Goal: Transaction & Acquisition: Purchase product/service

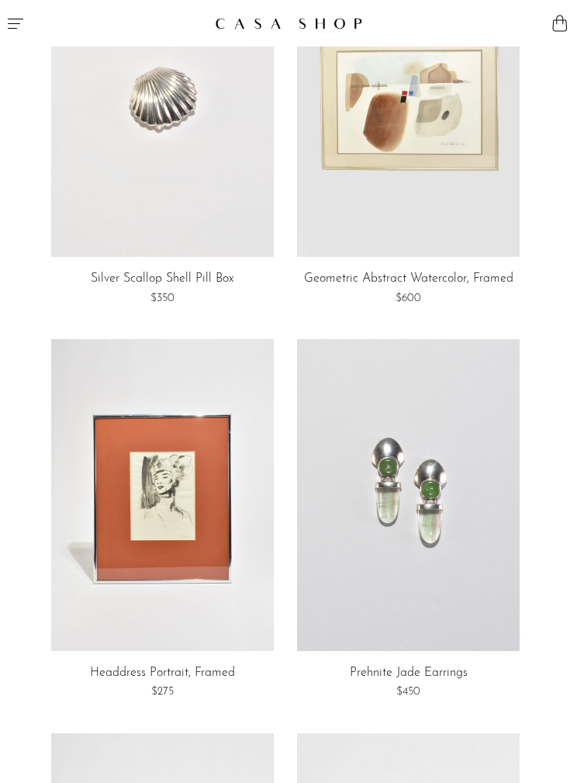
scroll to position [5547, 0]
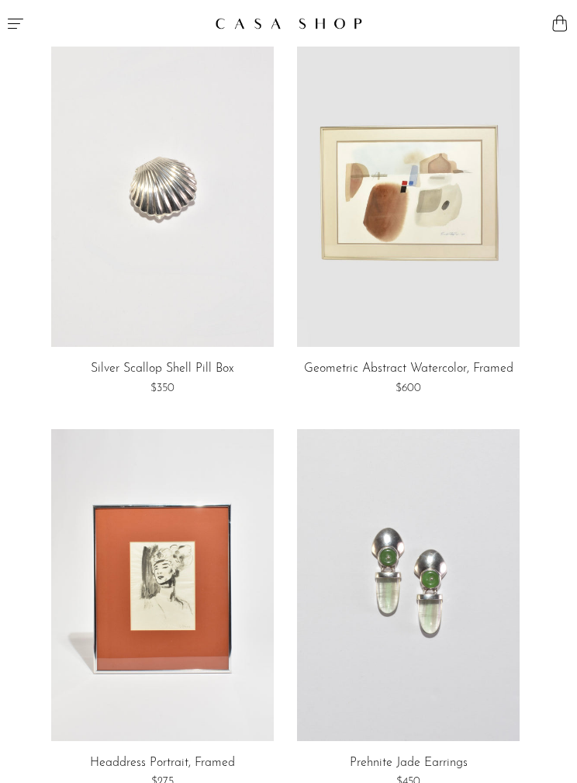
click at [8, 9] on button "Menu" at bounding box center [144, 23] width 289 height 47
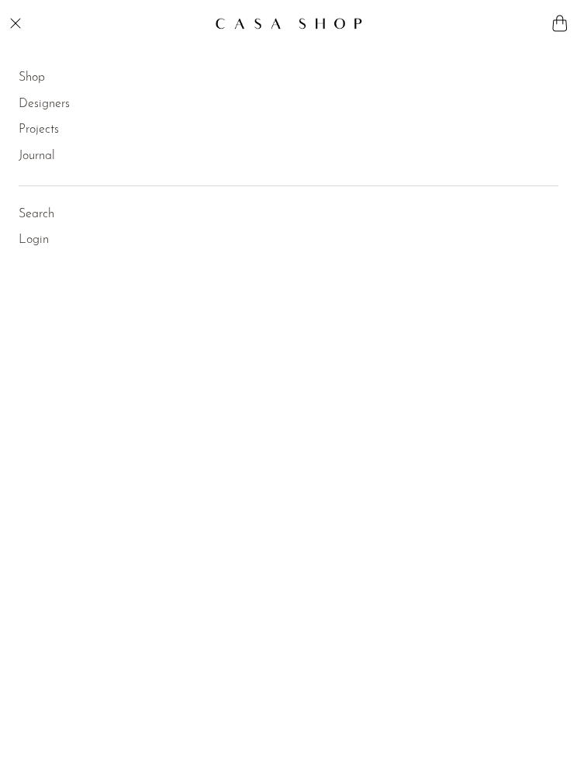
click at [36, 72] on link "Shop" at bounding box center [32, 78] width 26 height 20
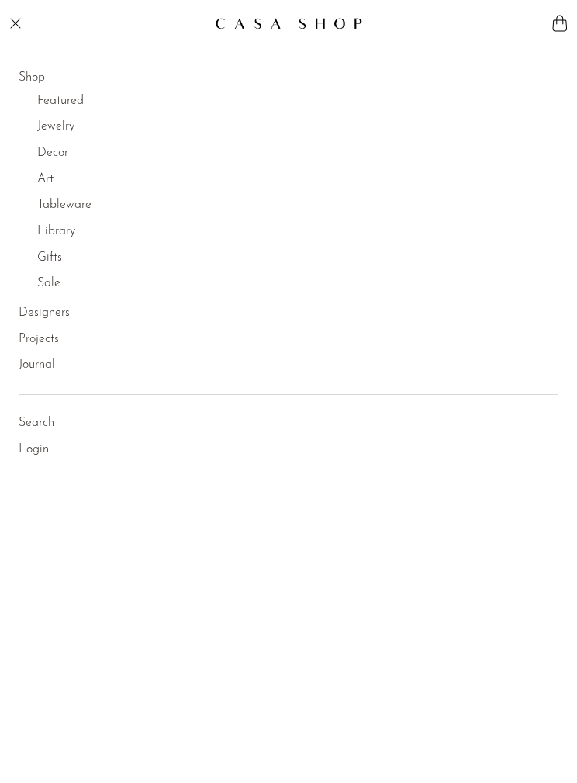
click at [52, 94] on link "Featured" at bounding box center [60, 102] width 47 height 20
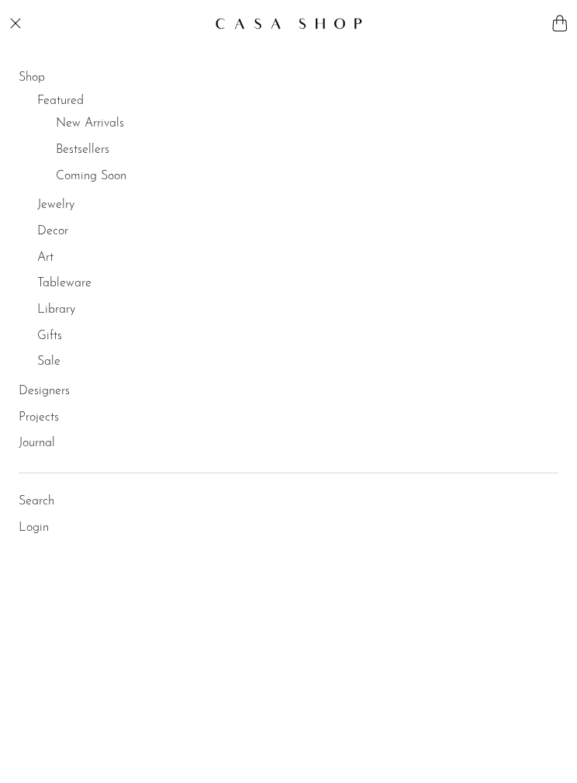
click at [111, 117] on link "New Arrivals" at bounding box center [90, 124] width 68 height 20
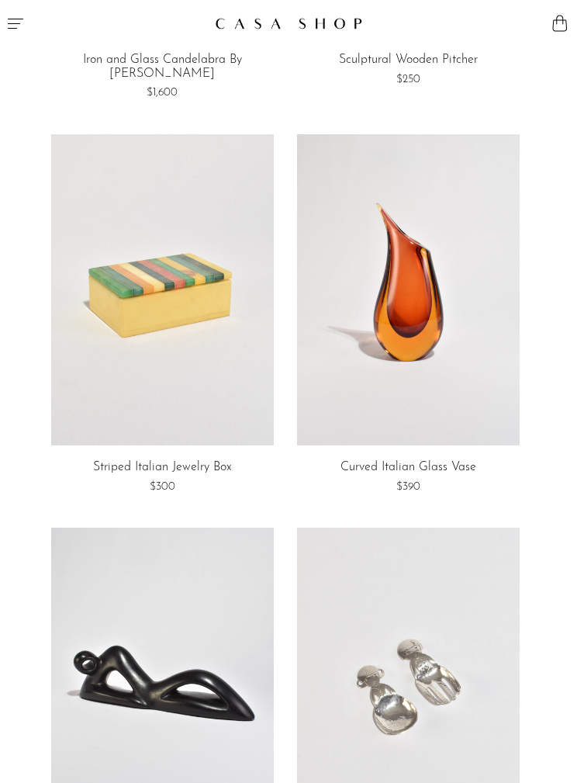
scroll to position [1121, 0]
click at [123, 320] on link at bounding box center [162, 289] width 223 height 312
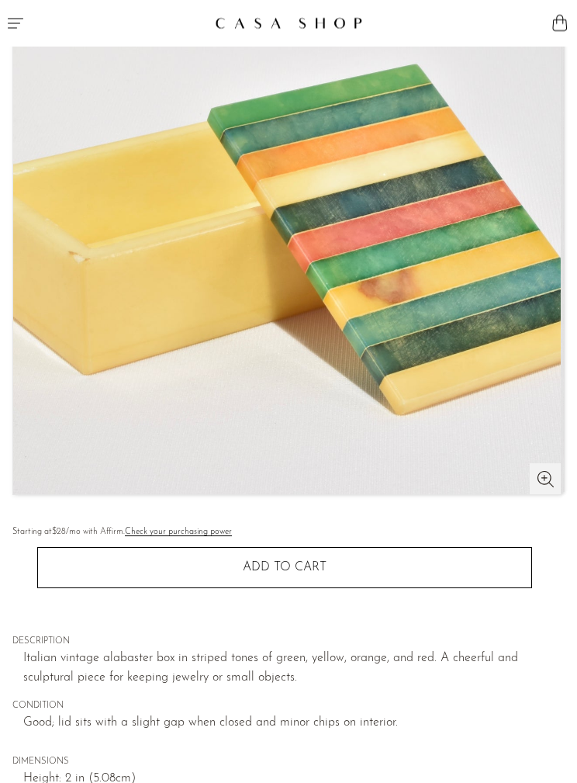
scroll to position [192, 0]
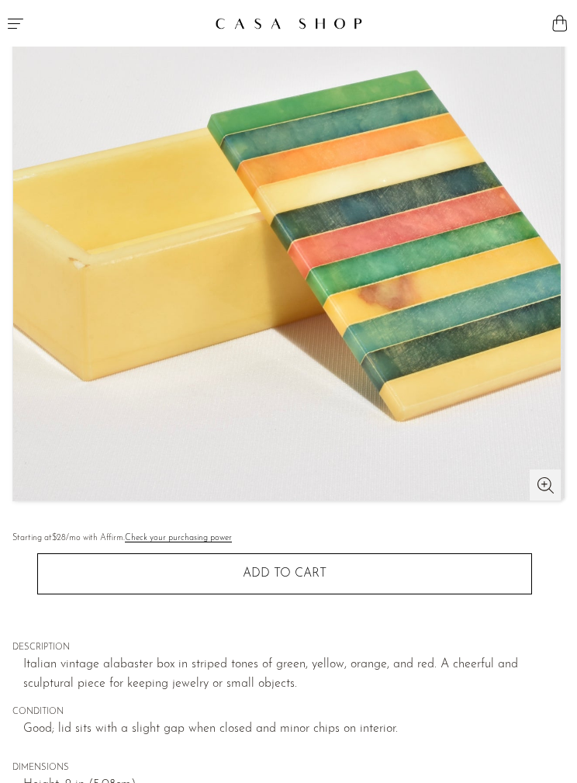
click at [427, 577] on button "Add to cart" at bounding box center [284, 573] width 495 height 40
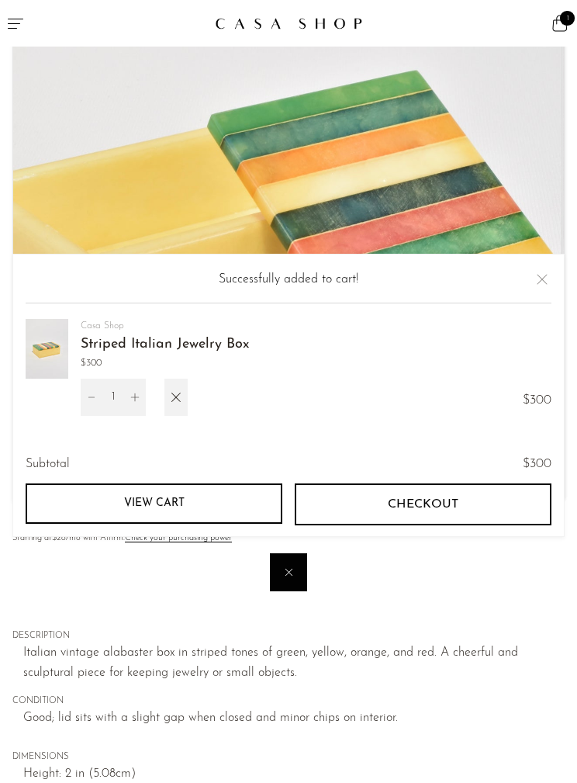
click at [537, 279] on button "Close" at bounding box center [542, 279] width 19 height 19
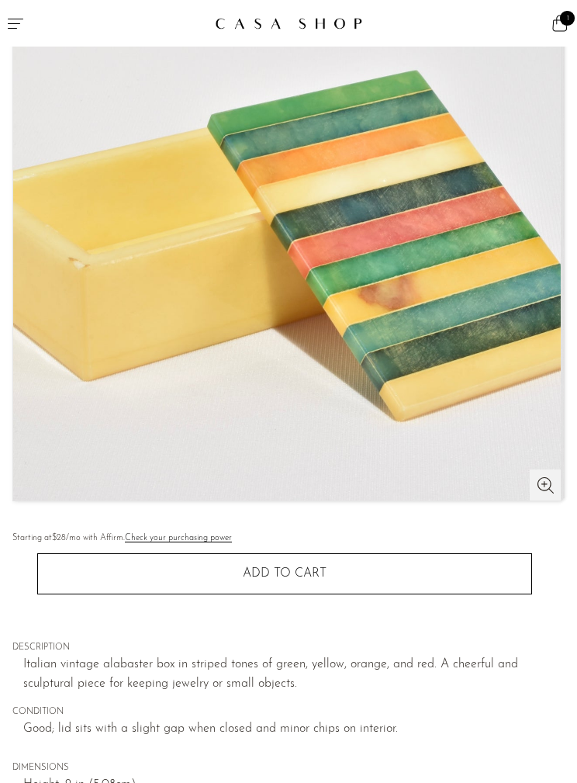
click at [13, 11] on button "Menu" at bounding box center [144, 23] width 289 height 47
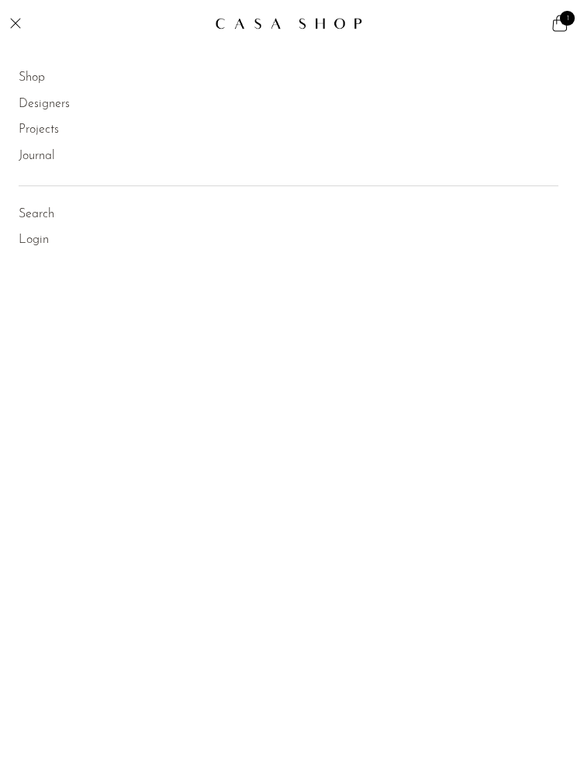
click at [30, 70] on link "Shop" at bounding box center [32, 78] width 26 height 20
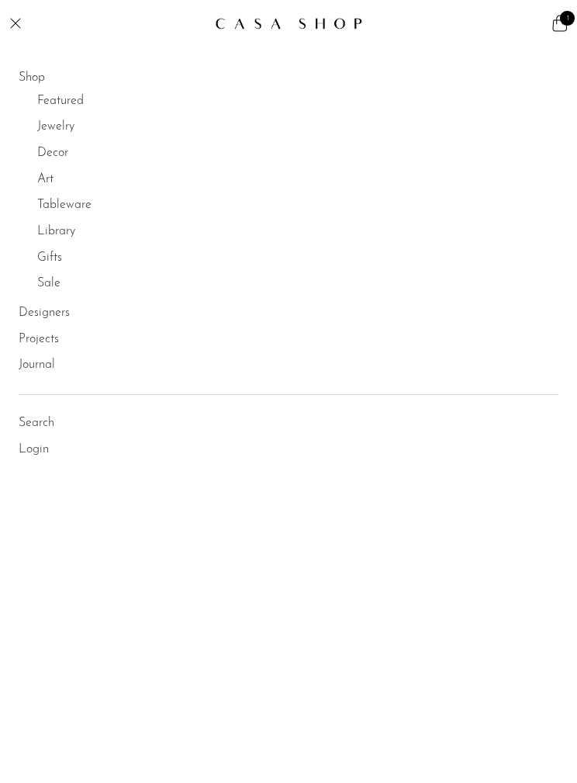
click at [52, 92] on link "Featured" at bounding box center [60, 102] width 47 height 20
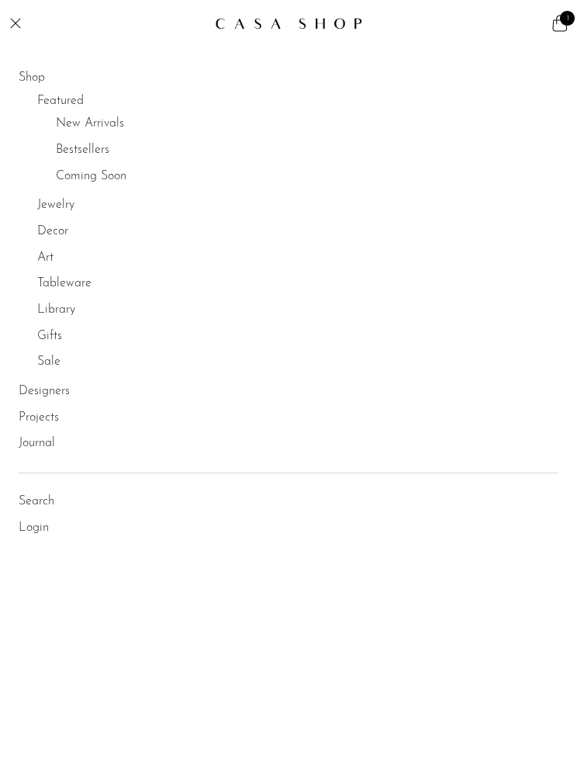
click at [78, 124] on link "New Arrivals" at bounding box center [90, 124] width 68 height 20
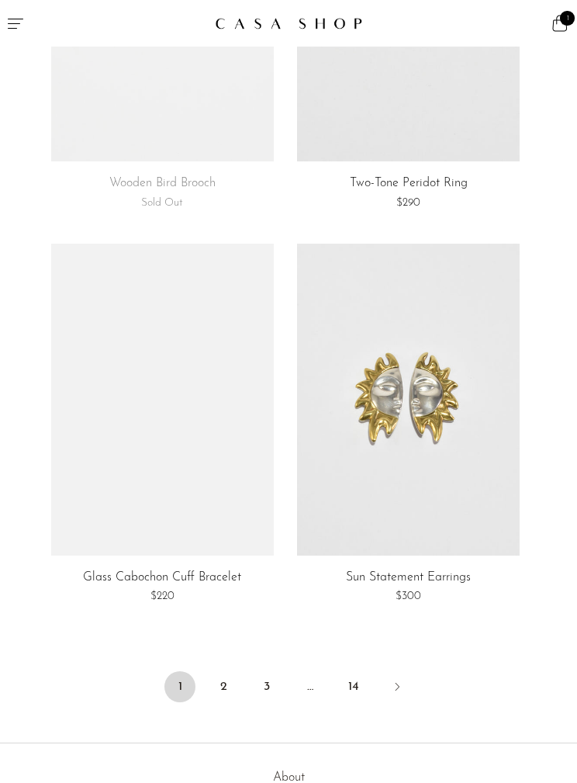
scroll to position [6520, 0]
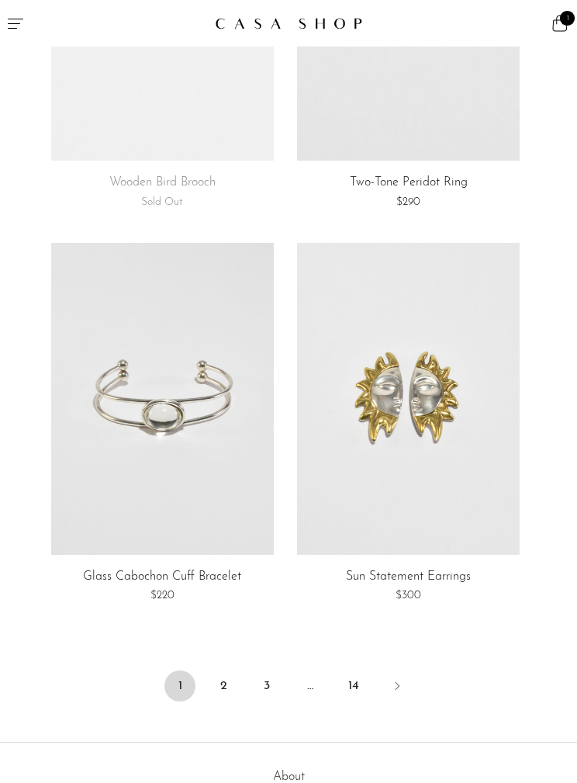
click at [221, 670] on link "2" at bounding box center [223, 685] width 31 height 31
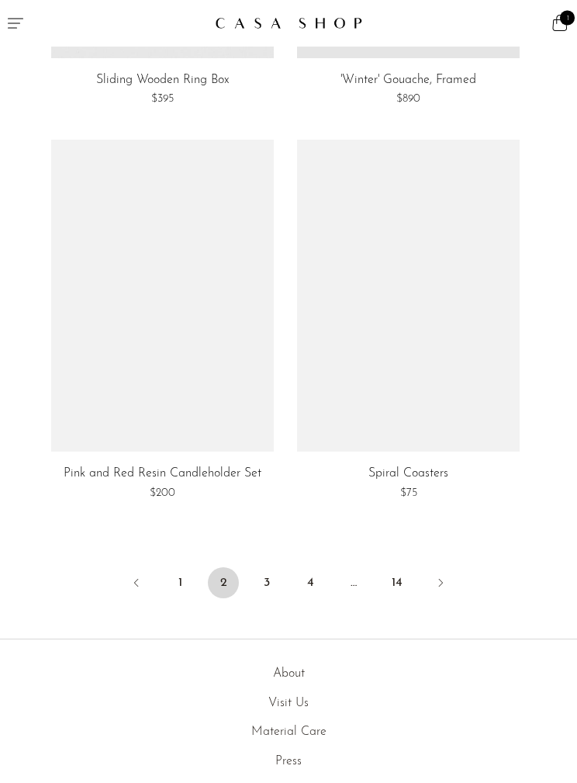
scroll to position [6612, 0]
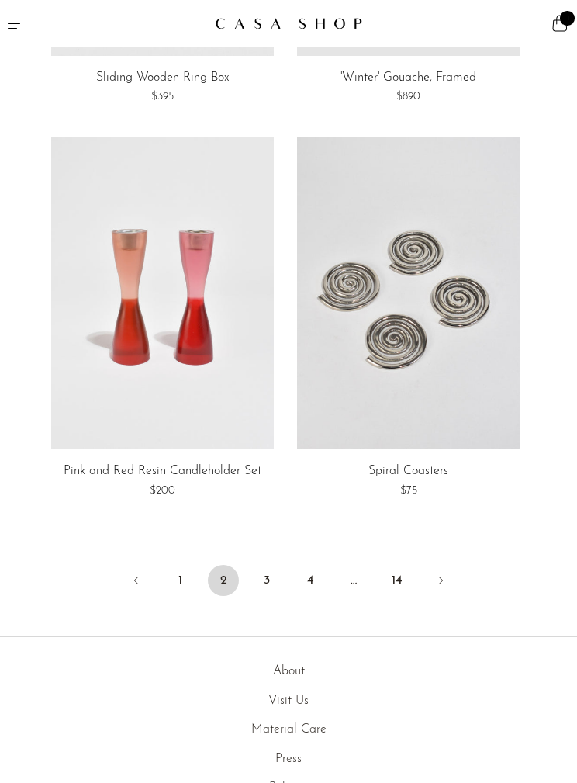
click at [268, 565] on link "3" at bounding box center [266, 580] width 31 height 31
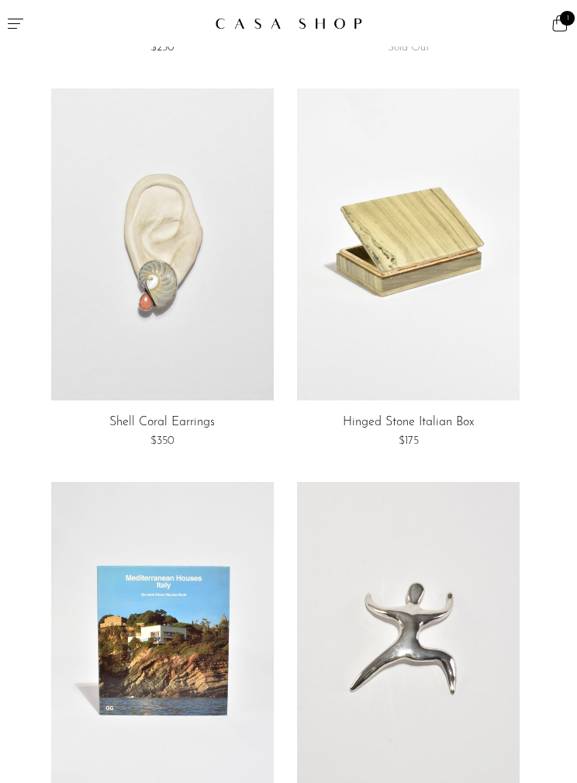
scroll to position [3120, 0]
click at [457, 350] on link at bounding box center [408, 244] width 223 height 312
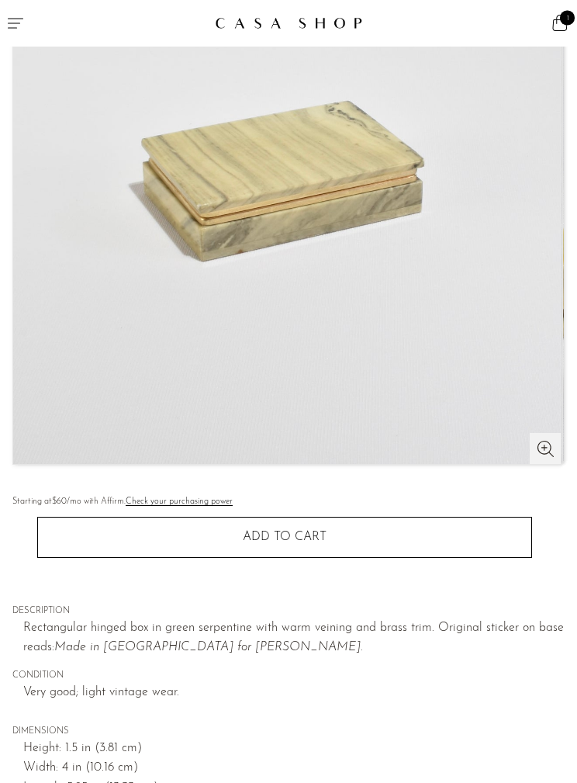
scroll to position [230, 0]
click at [344, 527] on button "Add to cart" at bounding box center [284, 536] width 495 height 40
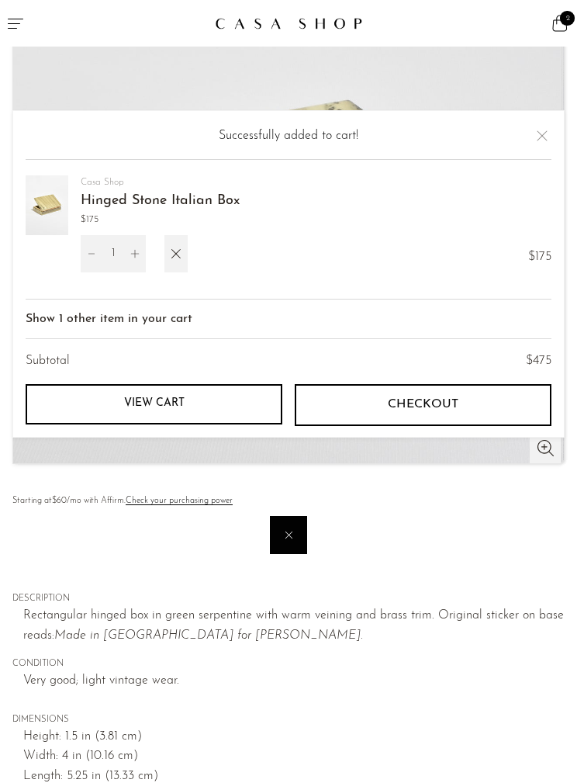
click at [543, 145] on button "Close" at bounding box center [542, 135] width 19 height 19
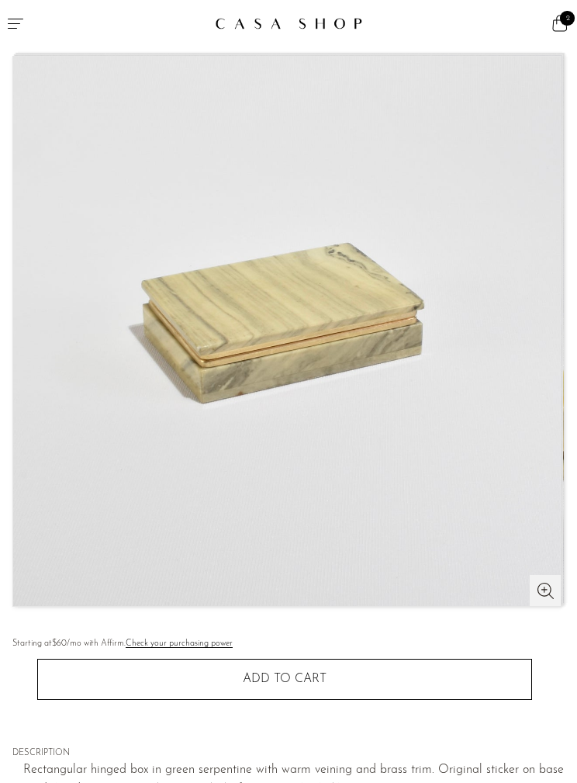
scroll to position [0, 0]
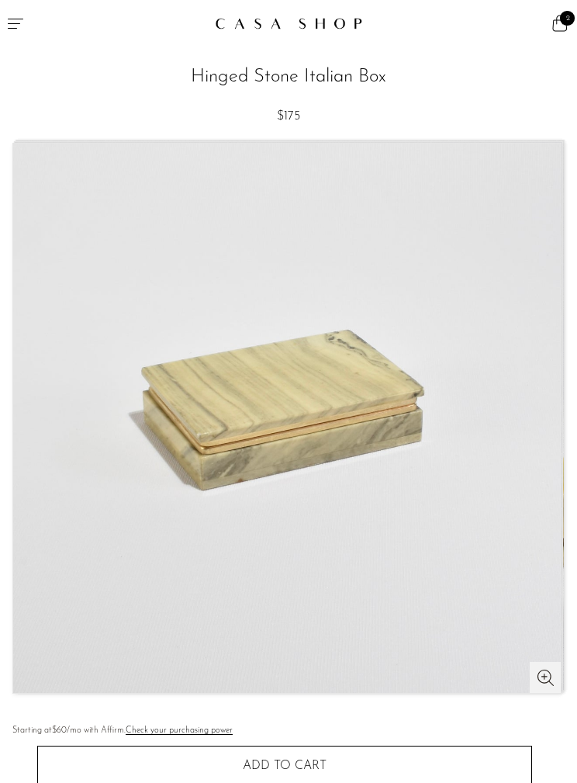
click at [3, 18] on button "Menu" at bounding box center [144, 23] width 289 height 47
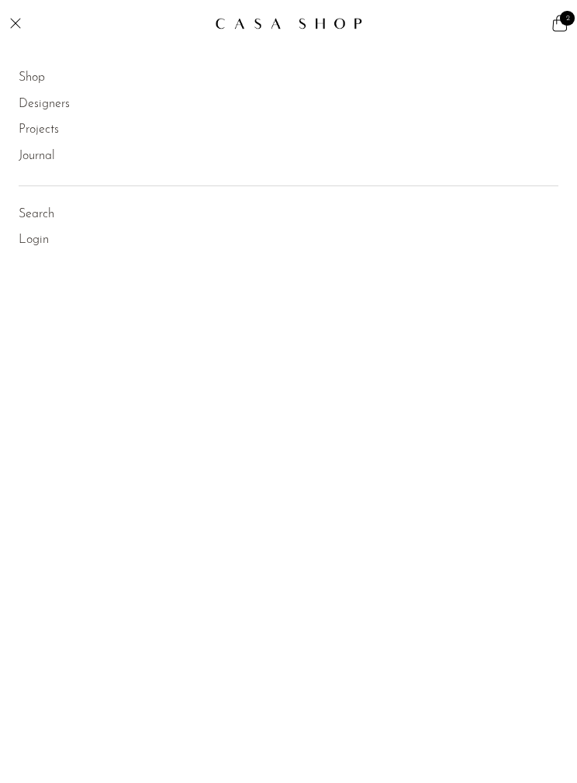
click at [29, 76] on link "Shop" at bounding box center [32, 78] width 26 height 20
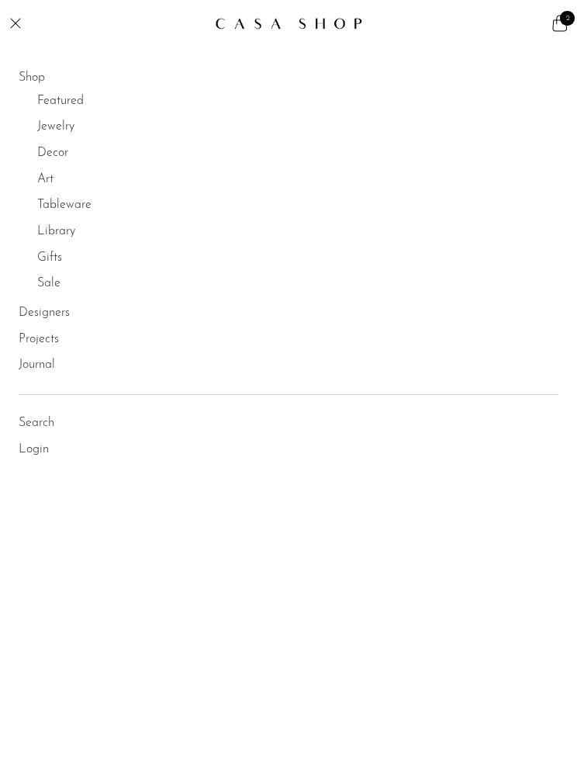
click at [51, 133] on link "Jewelry" at bounding box center [55, 127] width 37 height 20
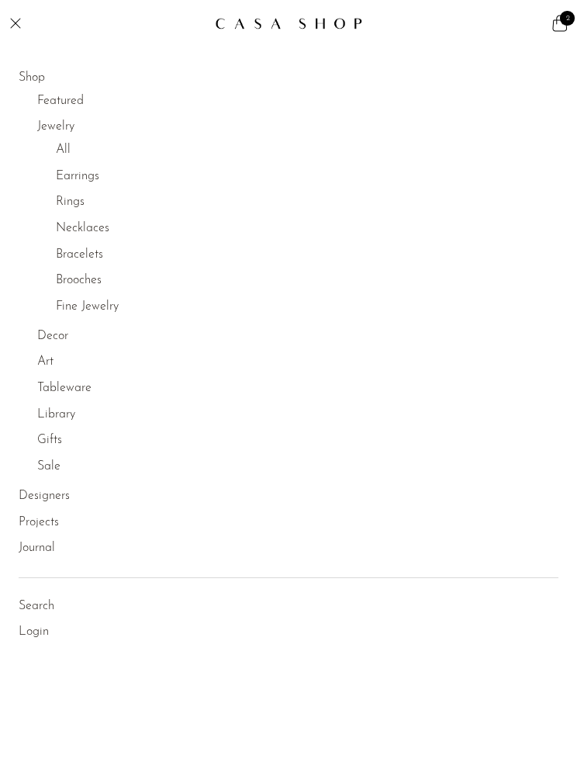
click at [65, 146] on link "All" at bounding box center [63, 150] width 15 height 20
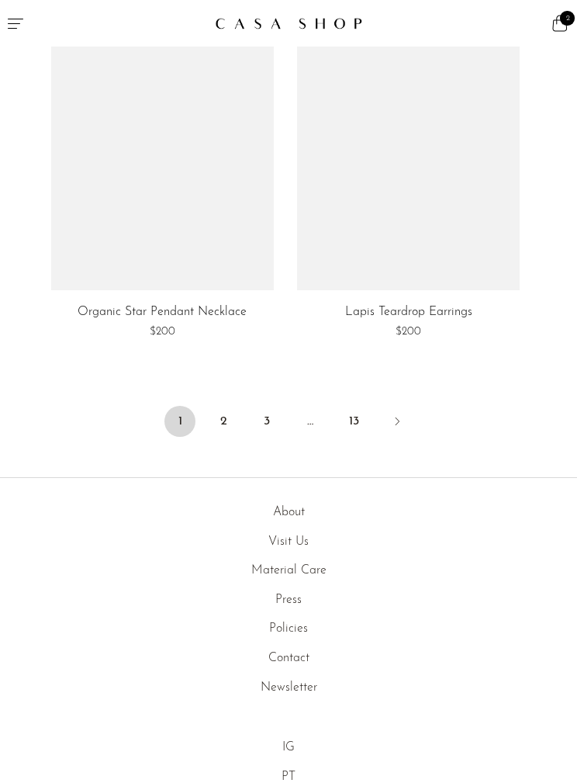
scroll to position [6788, 0]
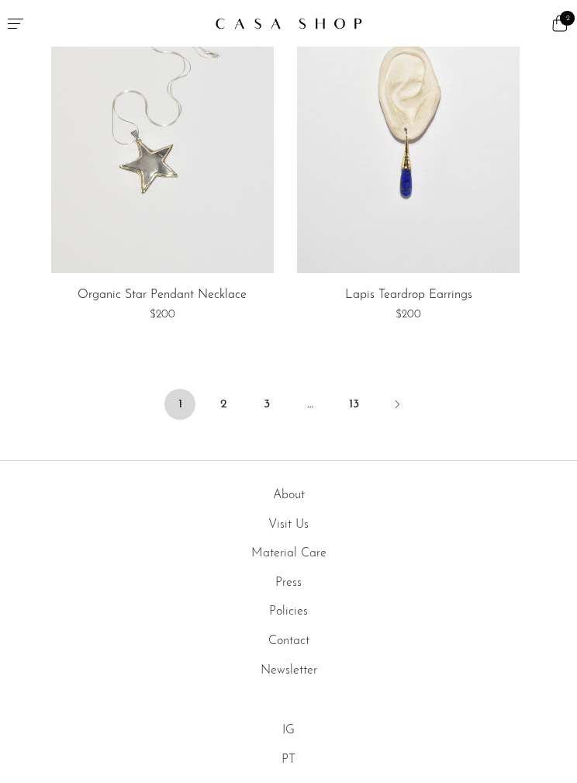
click at [231, 389] on link "2" at bounding box center [223, 404] width 31 height 31
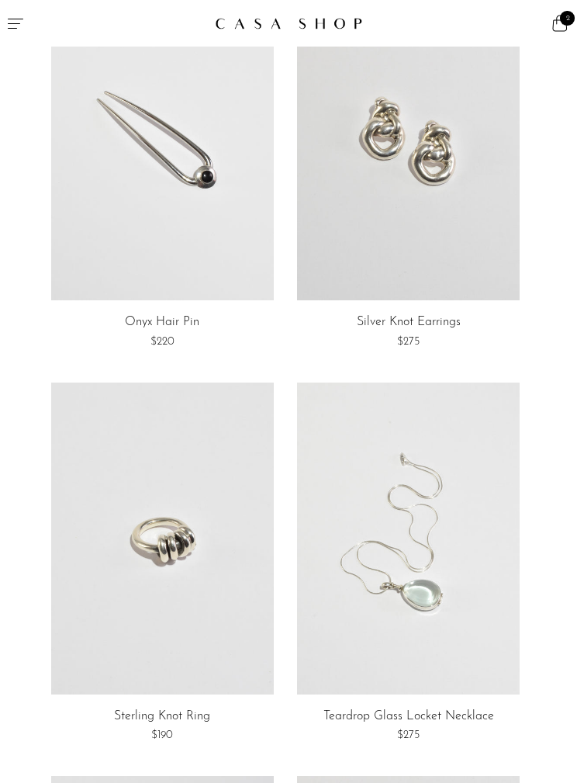
scroll to position [4370, 0]
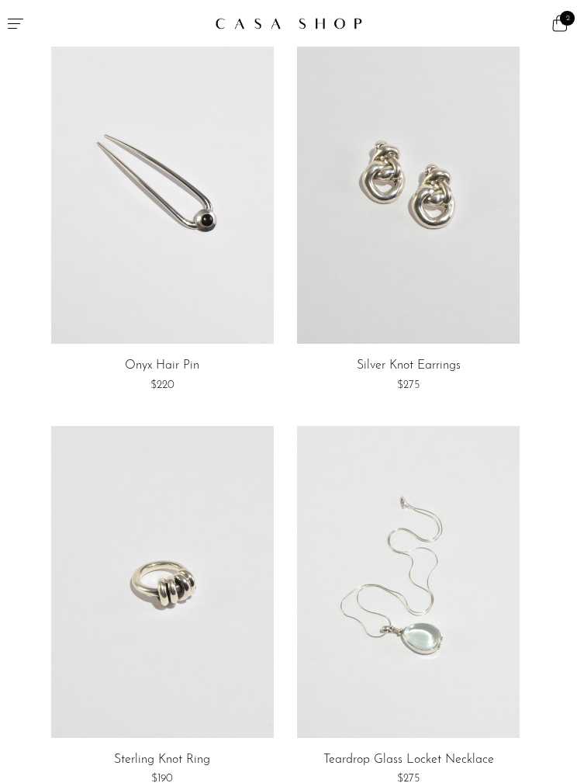
click at [232, 289] on link at bounding box center [162, 189] width 223 height 312
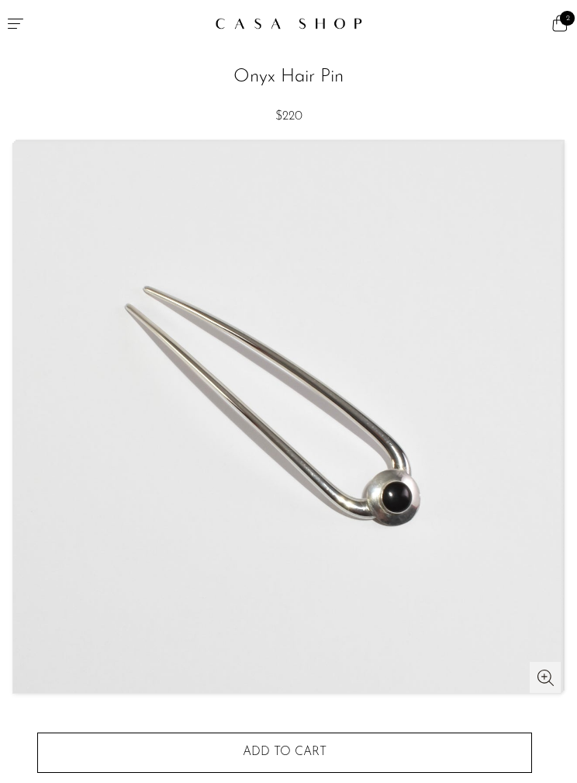
click at [0, 104] on article "Onyx Hair Pin $220" at bounding box center [288, 534] width 577 height 1007
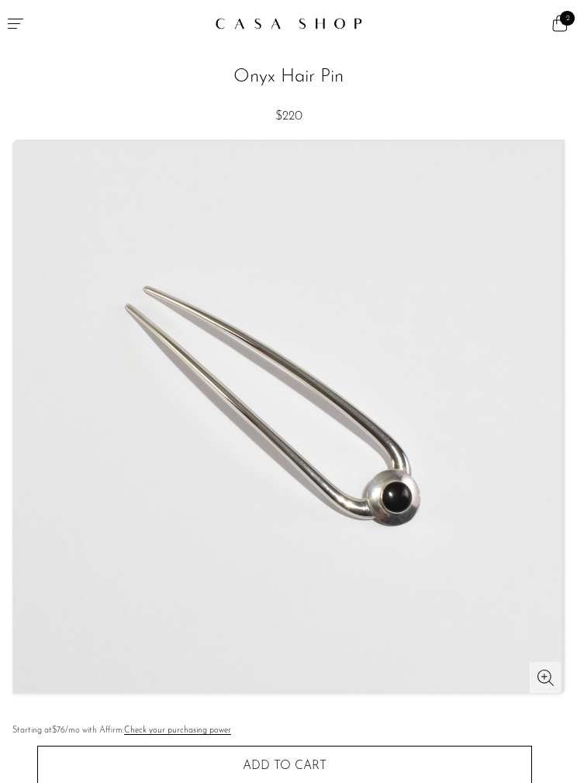
click at [0, 102] on article "Onyx Hair Pin $220" at bounding box center [288, 541] width 577 height 1021
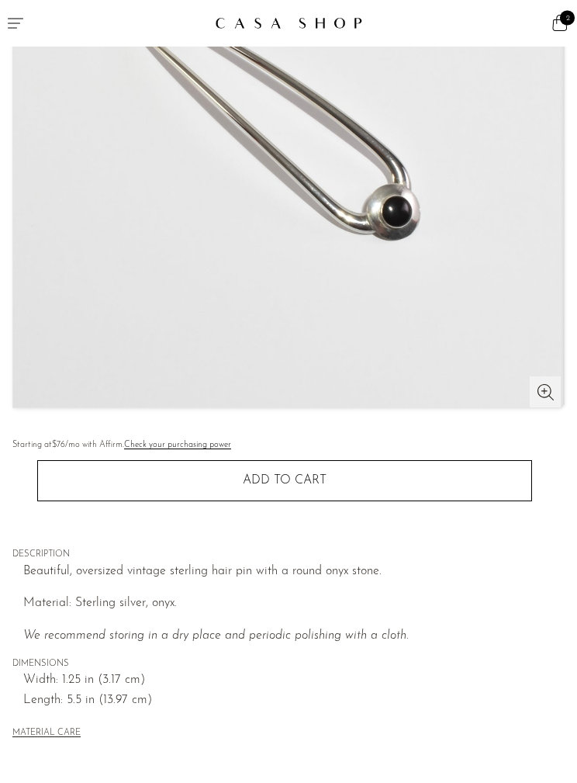
scroll to position [285, 0]
click at [494, 489] on button "Add to cart" at bounding box center [284, 480] width 495 height 40
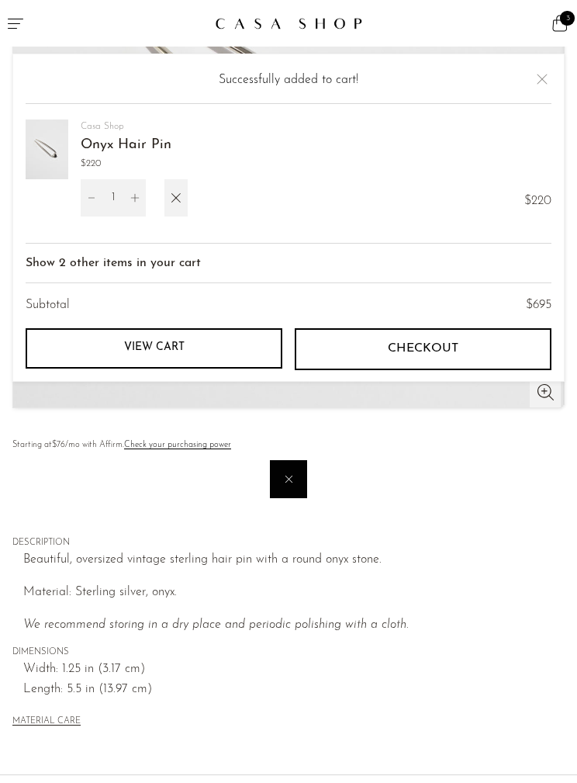
click at [563, 120] on div "Your cart is empty Continue shopping Successfully added to cart! [GEOGRAPHIC_DA…" at bounding box center [288, 218] width 552 height 328
click at [538, 88] on button "Close" at bounding box center [542, 79] width 19 height 19
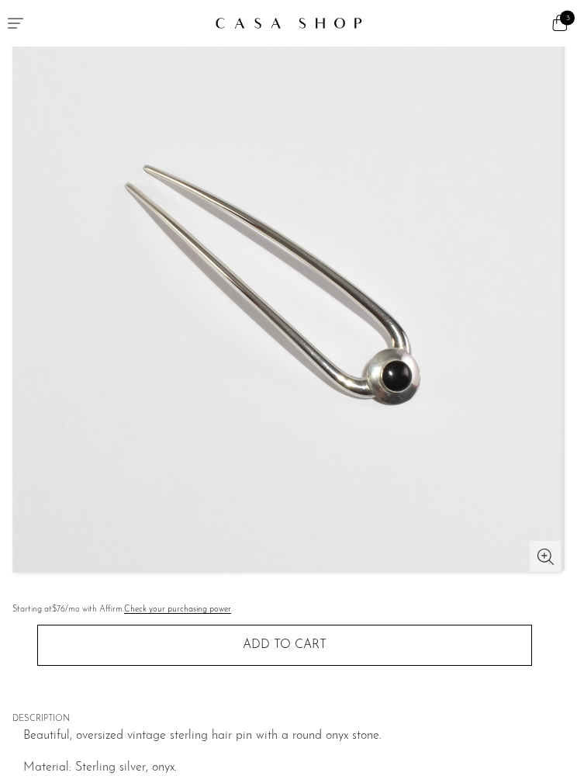
scroll to position [0, 0]
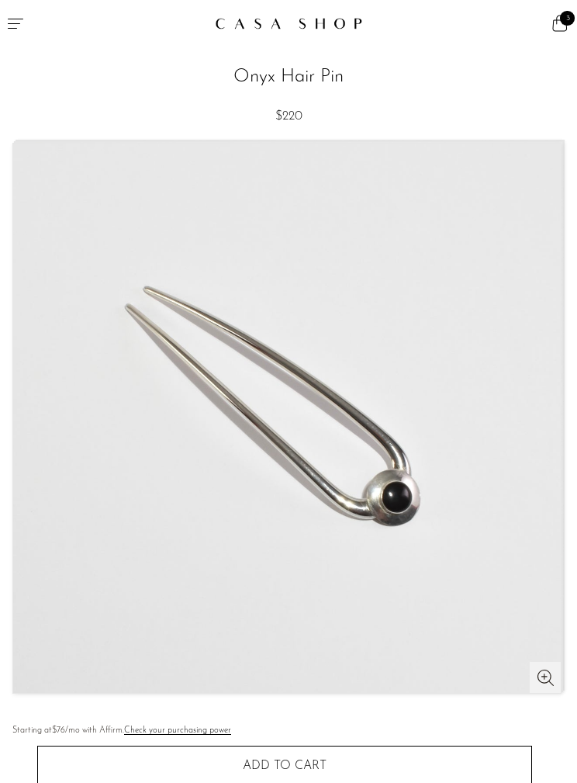
click at [26, 19] on button "Menu" at bounding box center [144, 23] width 289 height 47
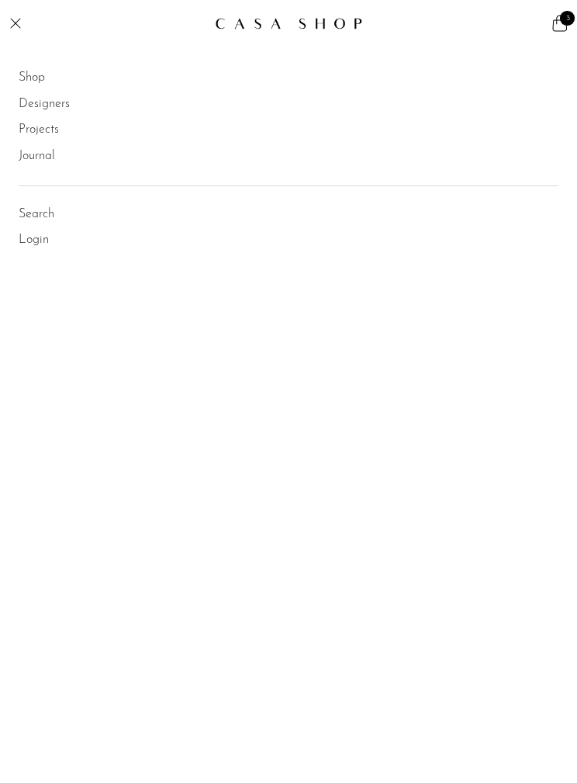
click at [30, 74] on link "Shop" at bounding box center [32, 78] width 26 height 20
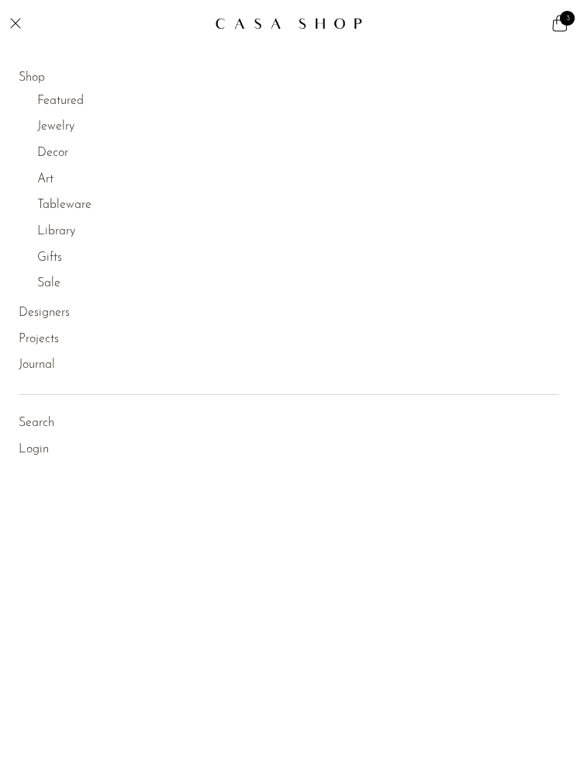
click at [48, 146] on link "Decor" at bounding box center [52, 153] width 31 height 20
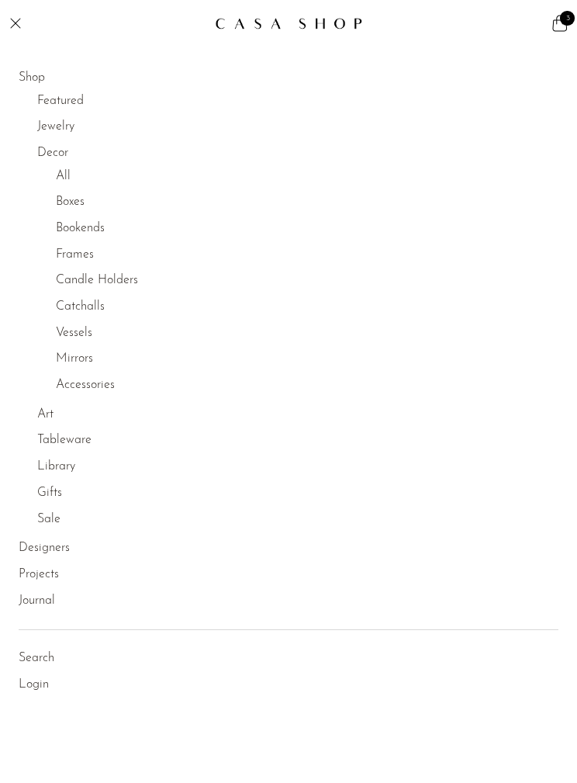
click at [63, 168] on link "All" at bounding box center [63, 177] width 15 height 20
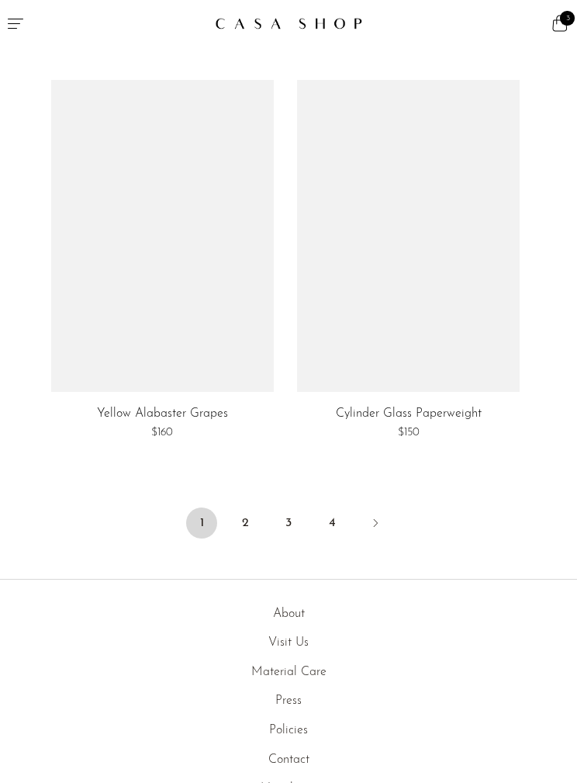
scroll to position [6688, 0]
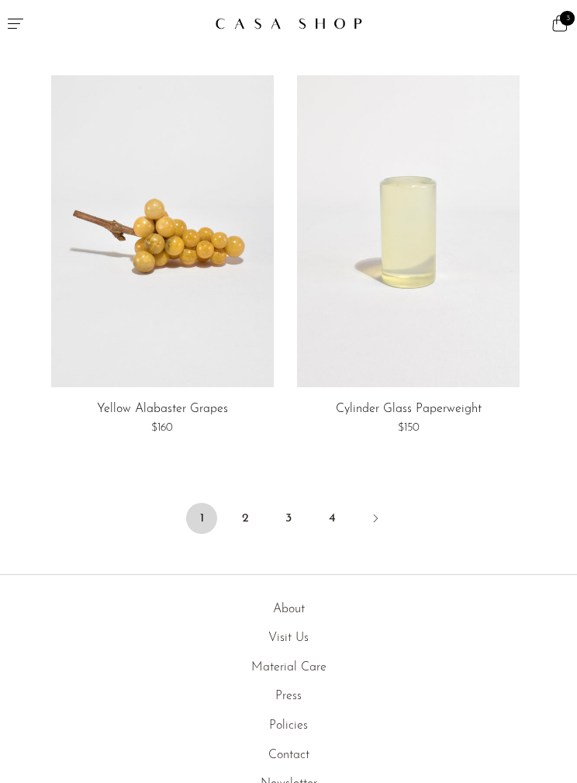
click at [241, 516] on link "2" at bounding box center [245, 518] width 31 height 31
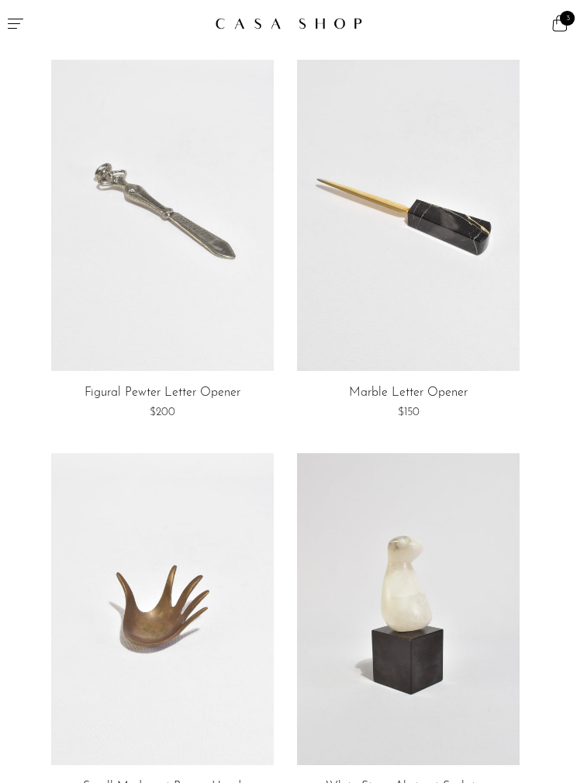
click at [576, 150] on html "Shop Featured New Arrivals Bestsellers" at bounding box center [288, 391] width 577 height 783
click at [0, 36] on button "Menu" at bounding box center [144, 23] width 289 height 47
